Goal: Task Accomplishment & Management: Complete application form

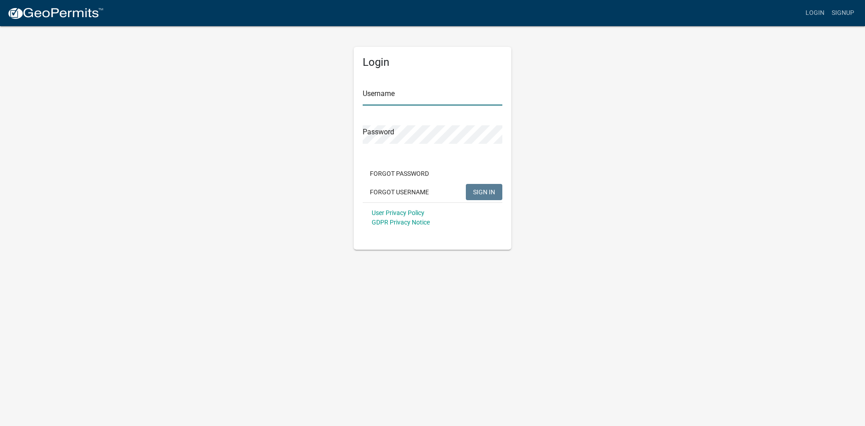
type input "DeweysSepticService"
click at [486, 190] on span "SIGN IN" at bounding box center [484, 191] width 22 height 7
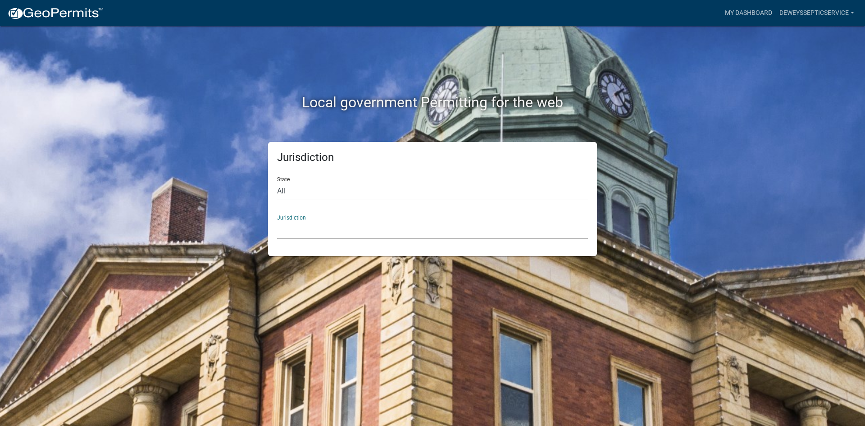
click at [327, 232] on select "Custer County, Colorado Cook County, Georgia Crawford County, Georgia Gilmer Co…" at bounding box center [432, 229] width 311 height 18
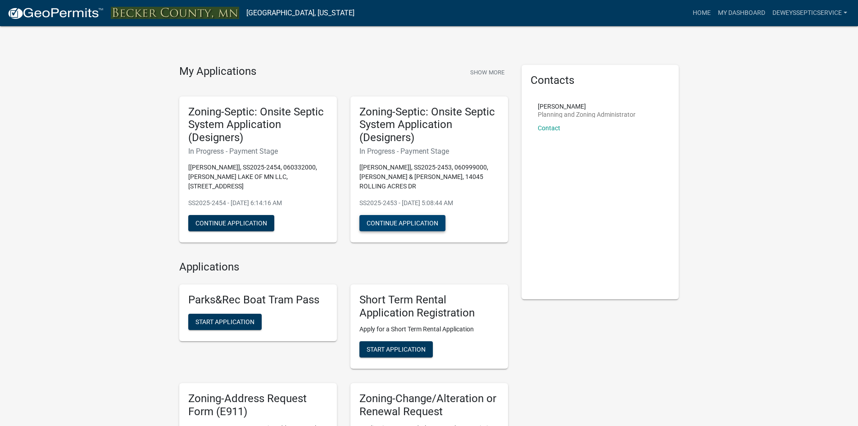
click at [429, 223] on button "Continue Application" at bounding box center [402, 223] width 86 height 16
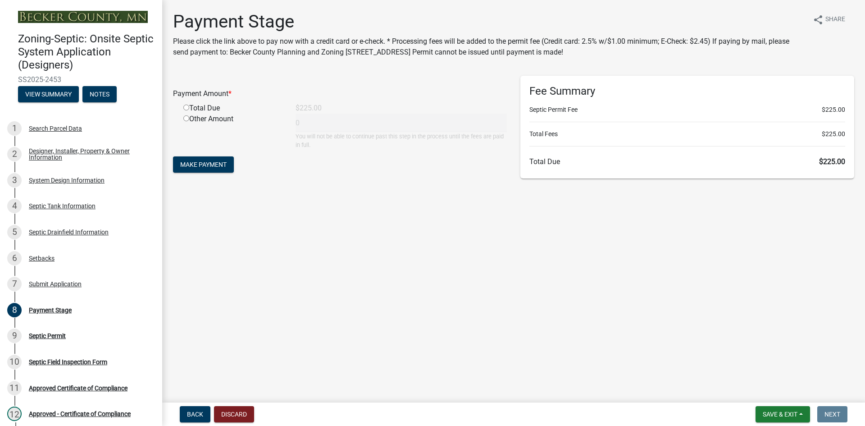
click at [185, 107] on input "radio" at bounding box center [186, 108] width 6 height 6
radio input "true"
type input "225"
click at [224, 164] on span "Make Payment" at bounding box center [203, 164] width 46 height 7
click at [186, 107] on input "radio" at bounding box center [186, 108] width 6 height 6
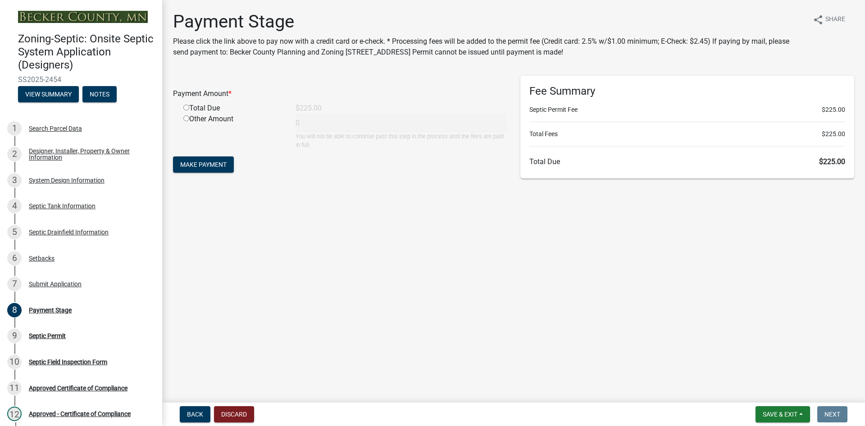
radio input "true"
type input "225"
click at [190, 163] on span "Make Payment" at bounding box center [203, 164] width 46 height 7
